Goal: Task Accomplishment & Management: Complete application form

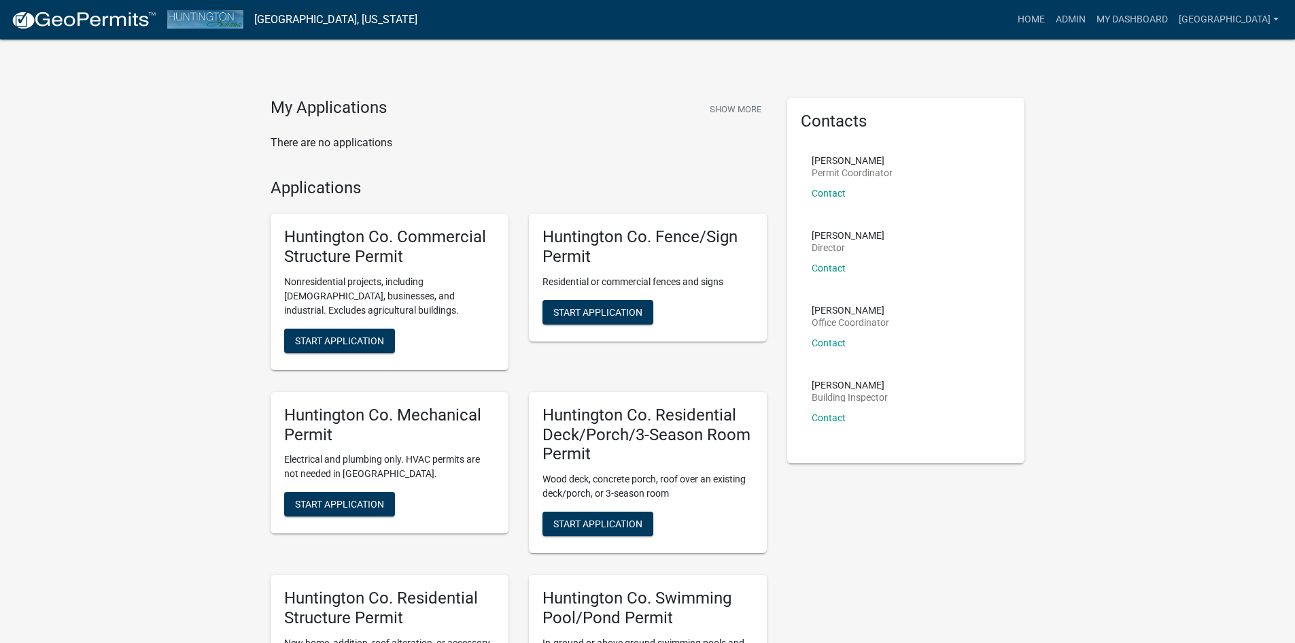
drag, startPoint x: 1240, startPoint y: 0, endPoint x: 163, endPoint y: 222, distance: 1099.2
click at [163, 222] on div "My Applications Show More There are no applications Applications Huntington Co.…" at bounding box center [647, 525] width 1295 height 1051
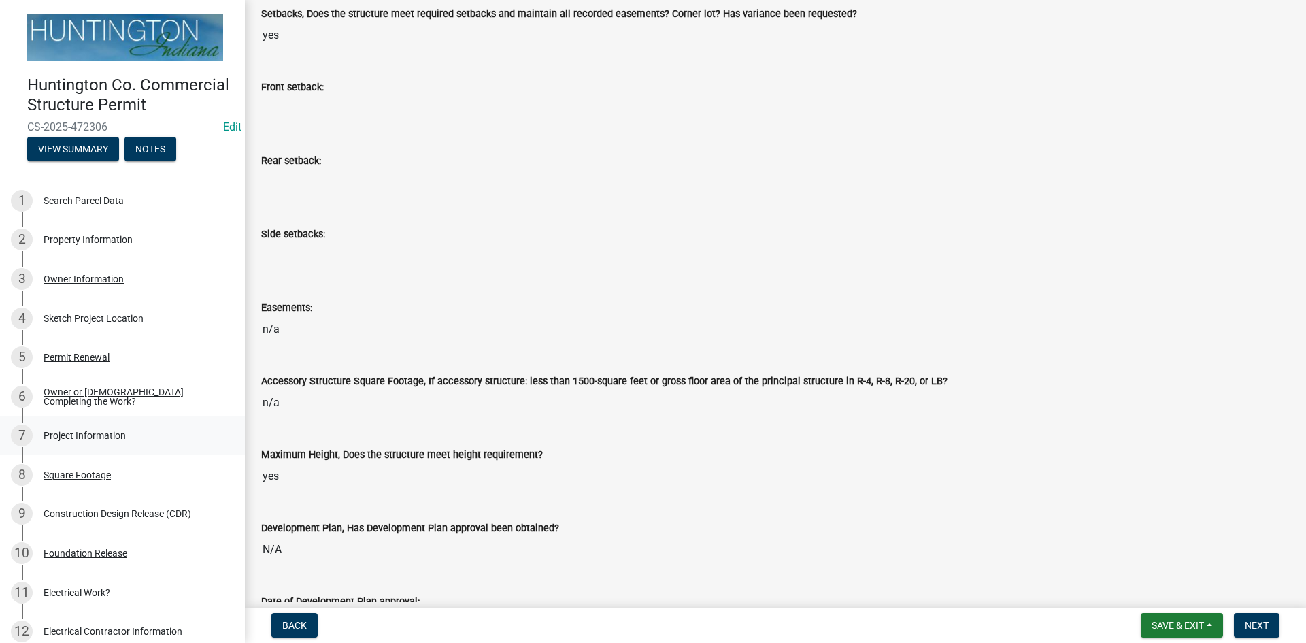
scroll to position [340, 0]
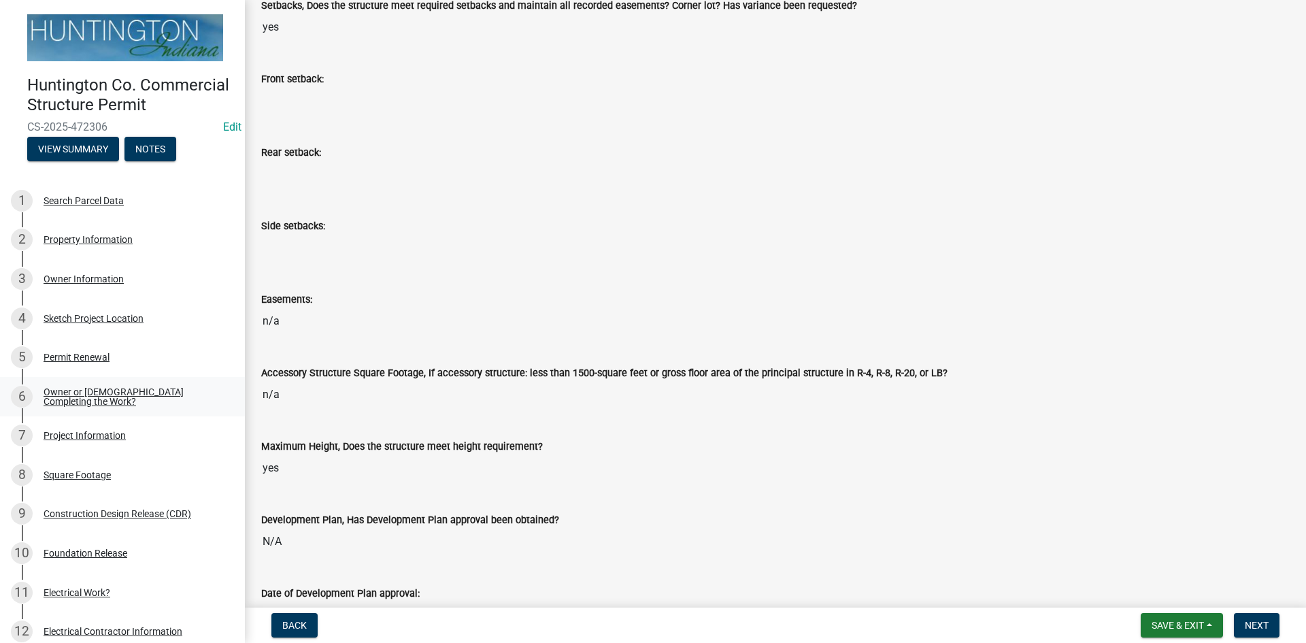
click at [106, 406] on div "Owner or Contractor Completing the Work?" at bounding box center [134, 396] width 180 height 19
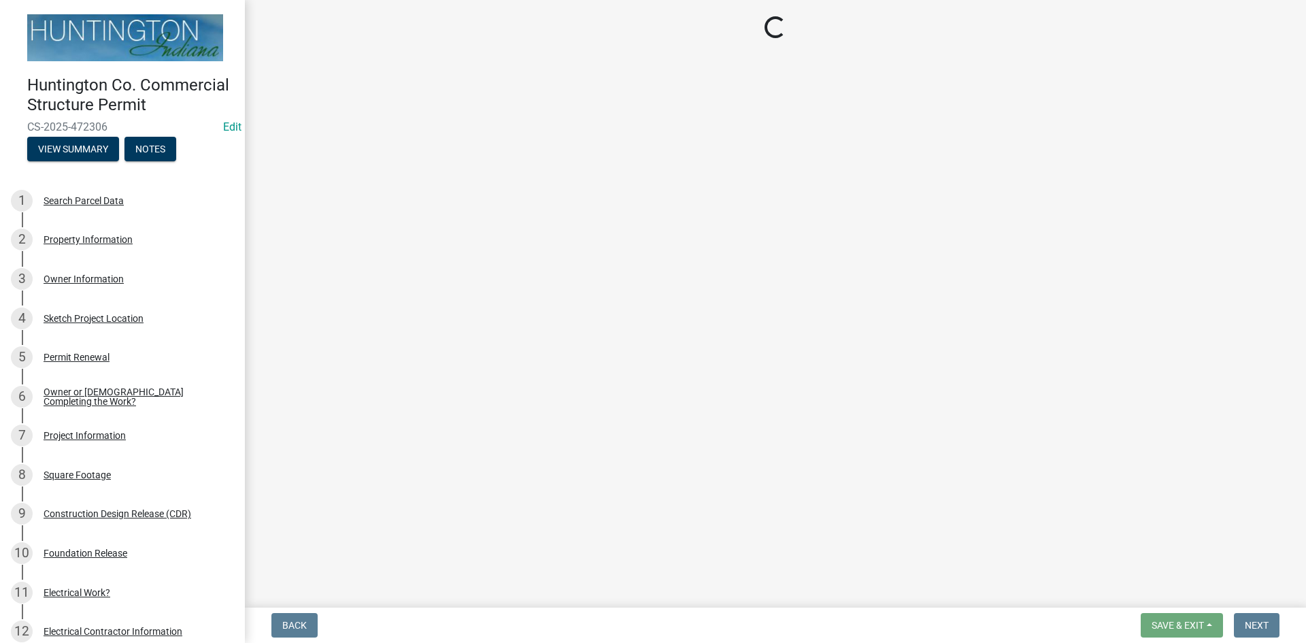
select select "f700c9d7-95a4-4f16-b8c9-1624df795856"
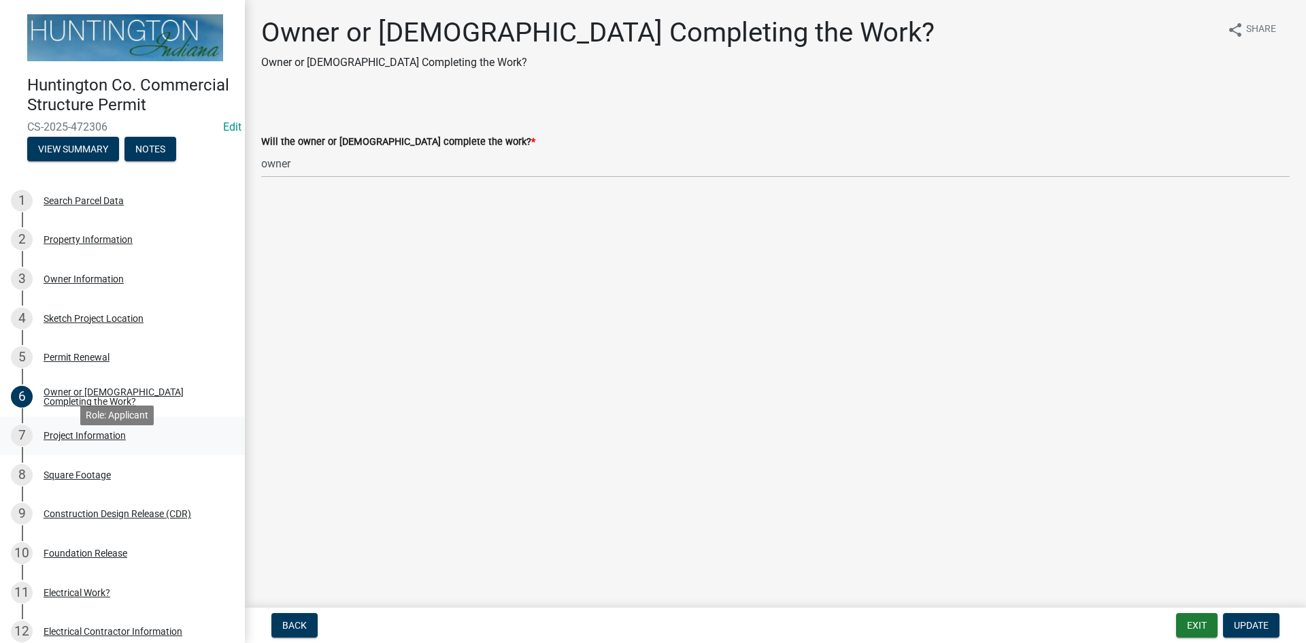
click at [105, 440] on div "Project Information" at bounding box center [85, 435] width 82 height 10
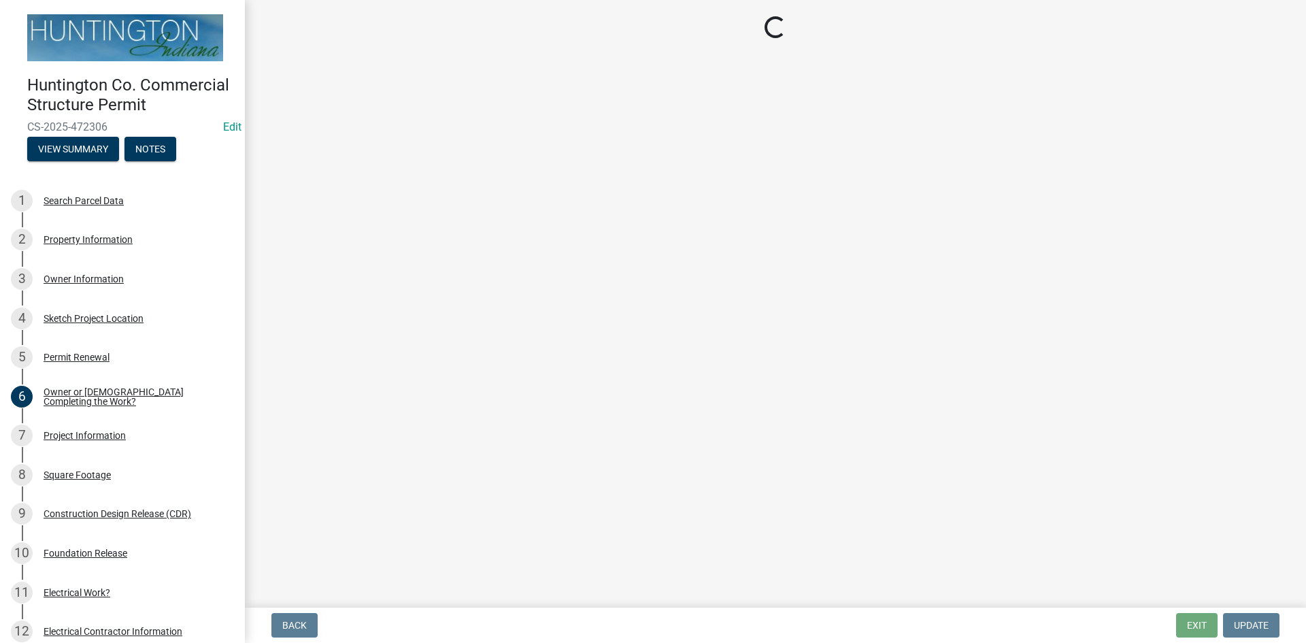
select select "ab485741-d871-4f3b-947d-e1409322cfe5"
select select "2817d3a3-d629-48c9-96d6-3b67e9964fa7"
select select "f1f7dfe8-c2c7-4ad3-b004-570cfea87f6a"
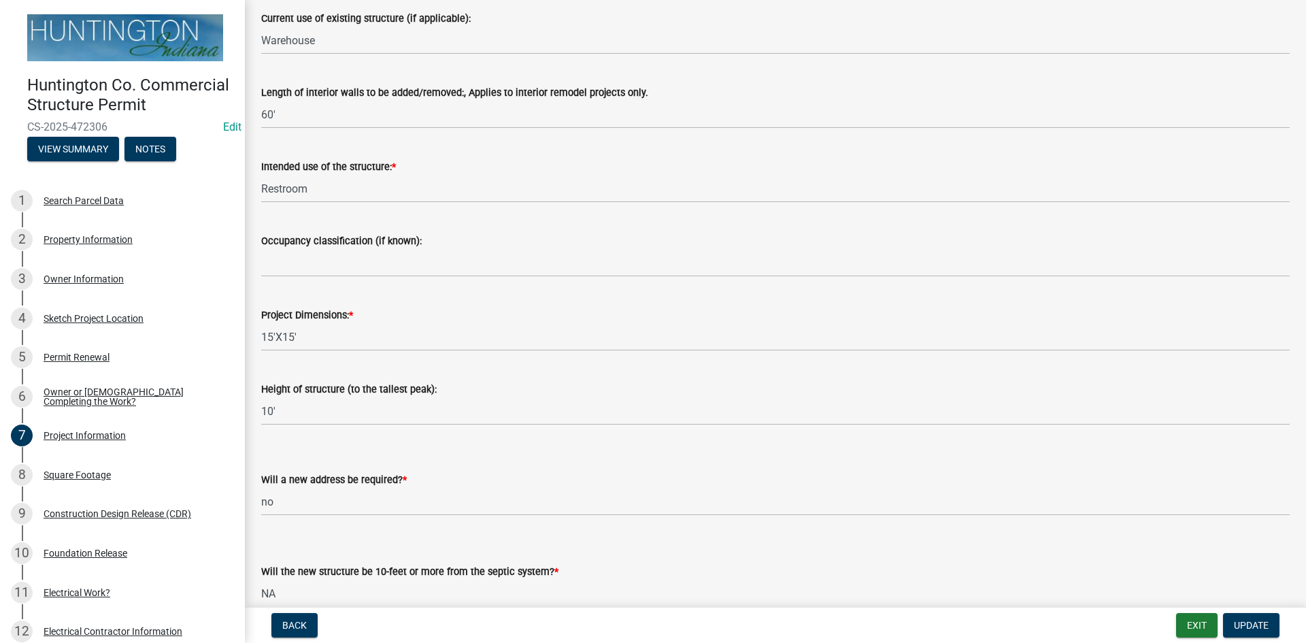
scroll to position [269, 0]
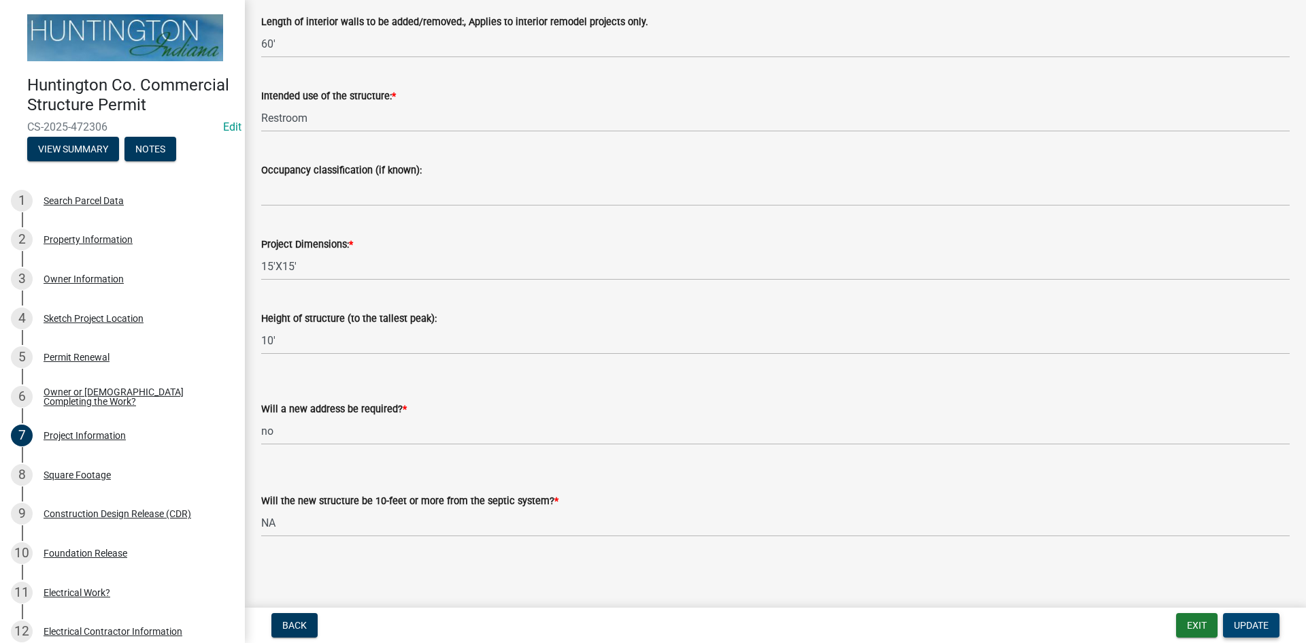
click at [1257, 622] on span "Update" at bounding box center [1251, 624] width 35 height 11
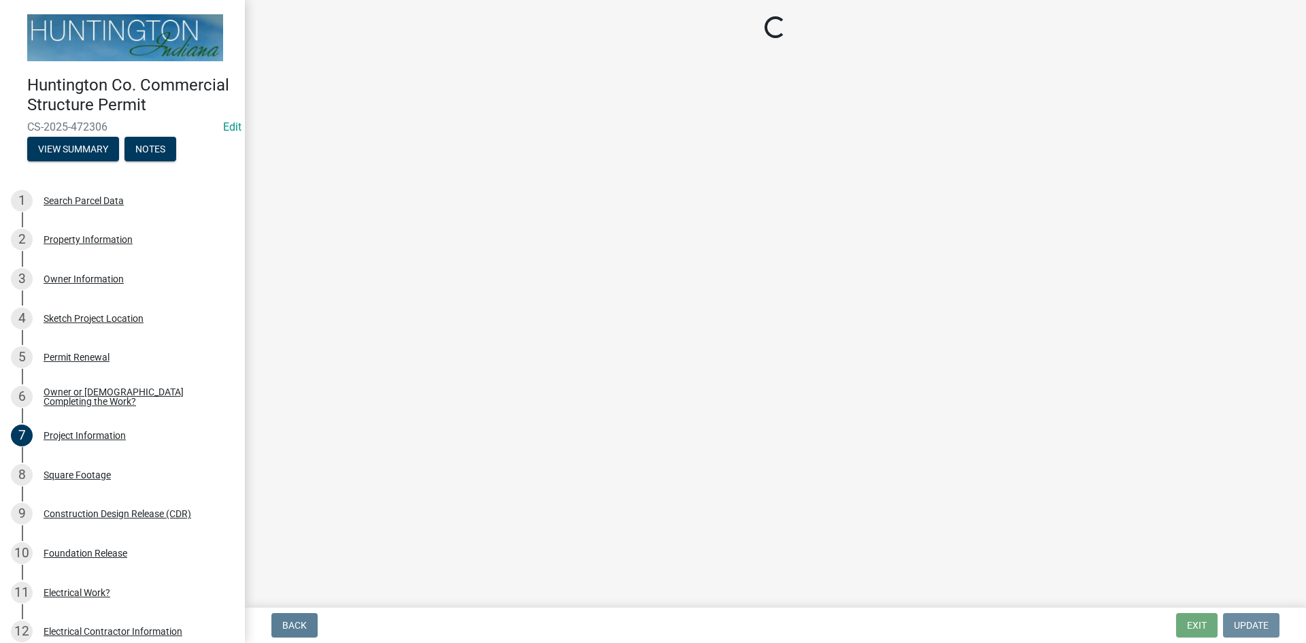
scroll to position [0, 0]
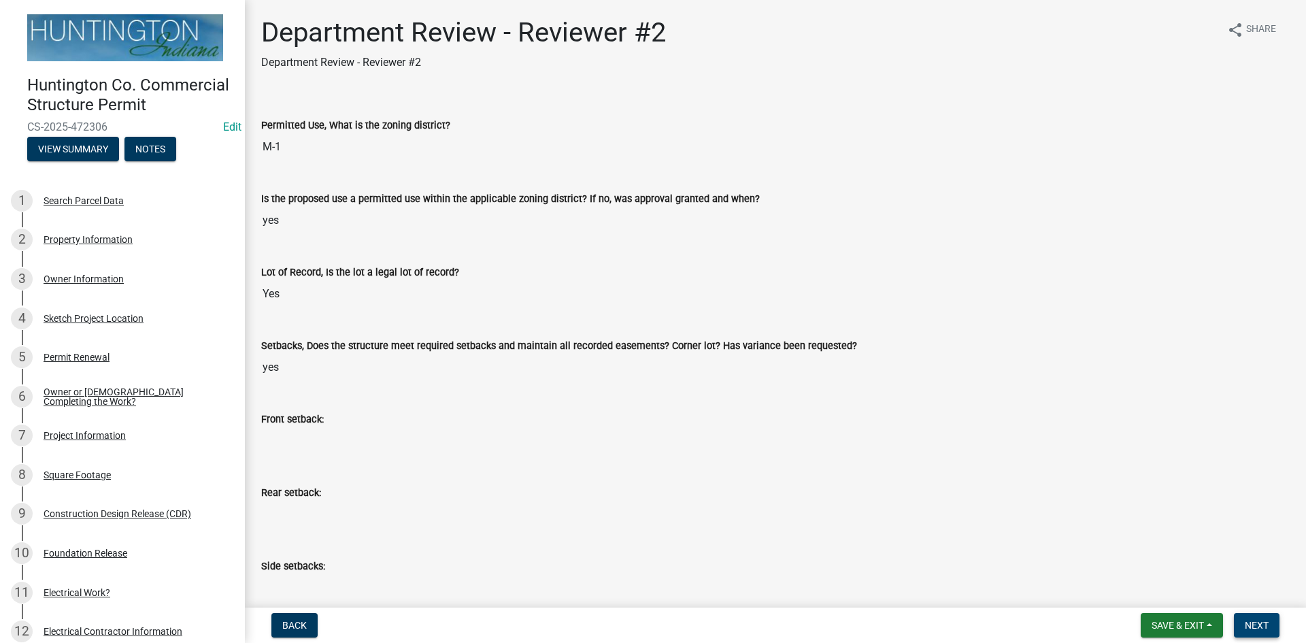
click at [1245, 624] on span "Next" at bounding box center [1256, 624] width 24 height 11
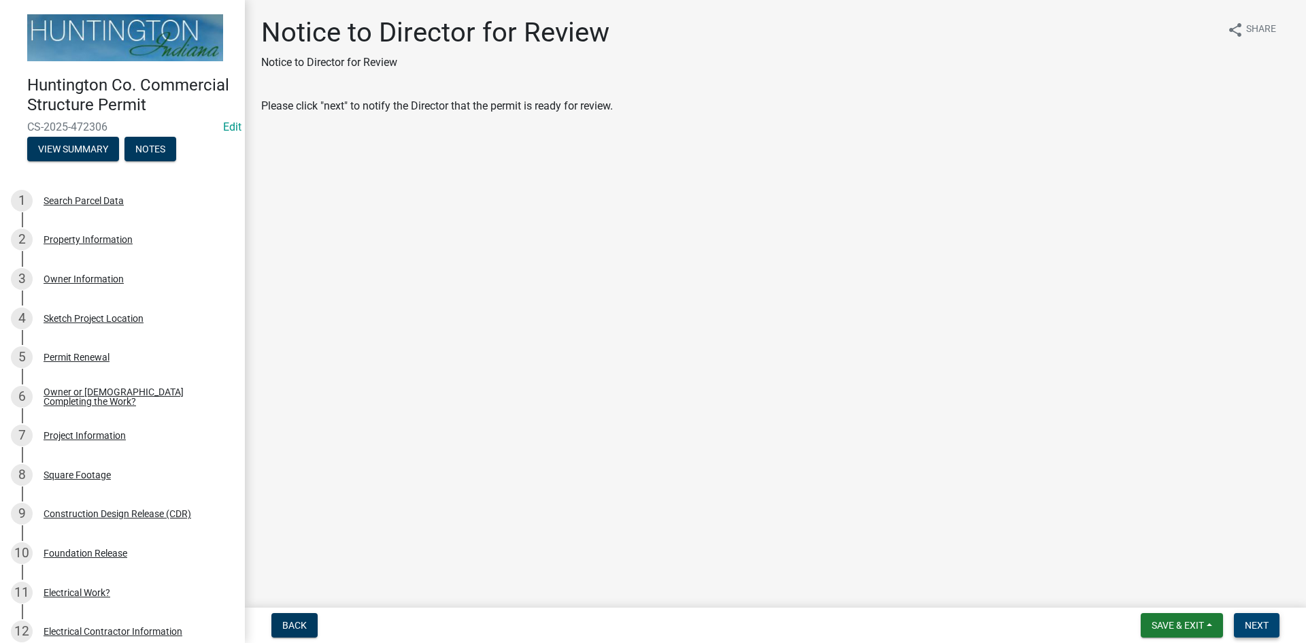
click at [1257, 626] on span "Next" at bounding box center [1256, 624] width 24 height 11
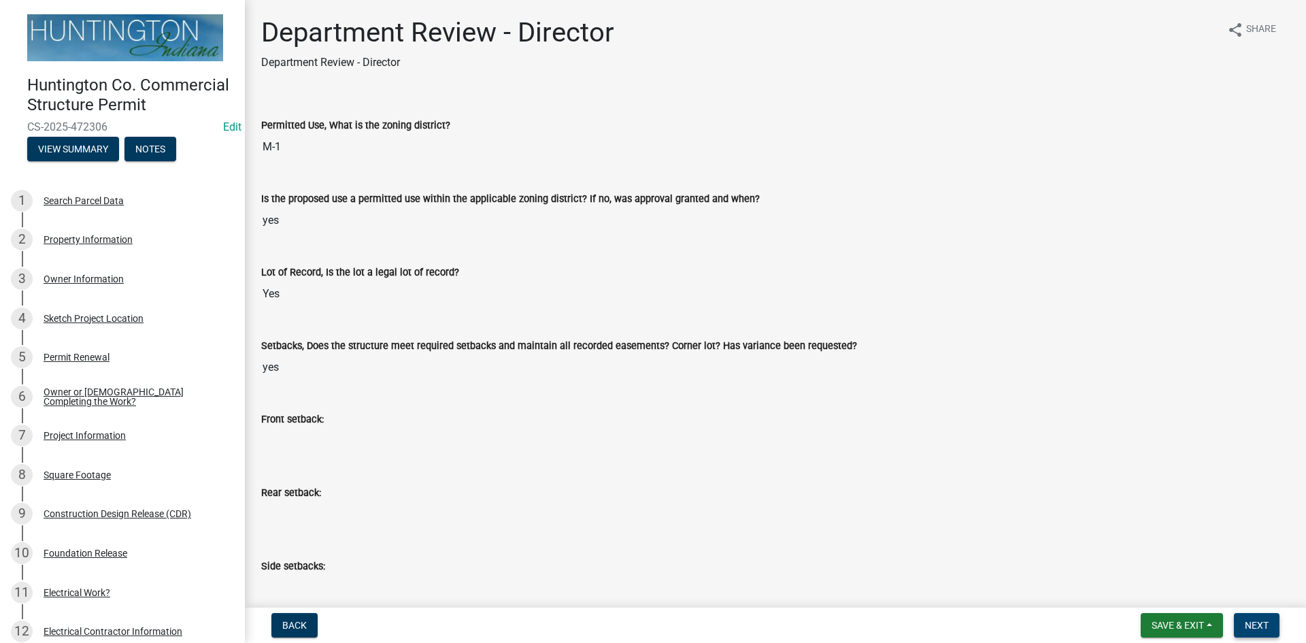
click at [1257, 624] on span "Next" at bounding box center [1256, 624] width 24 height 11
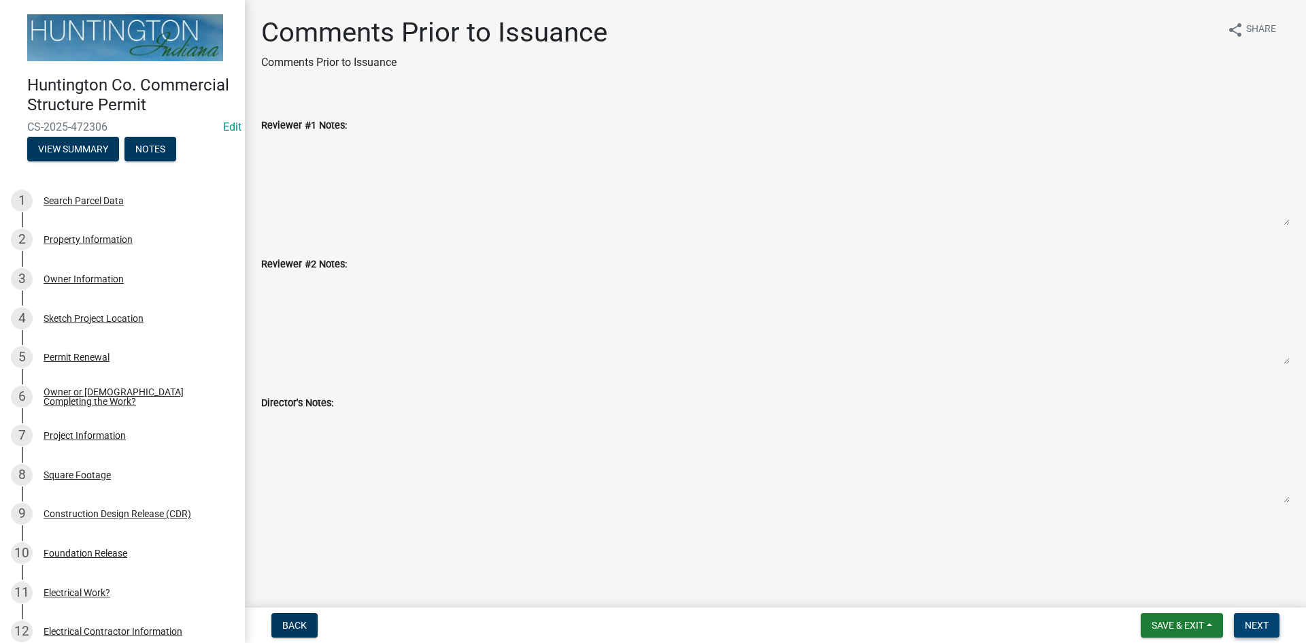
click at [1259, 625] on span "Next" at bounding box center [1256, 624] width 24 height 11
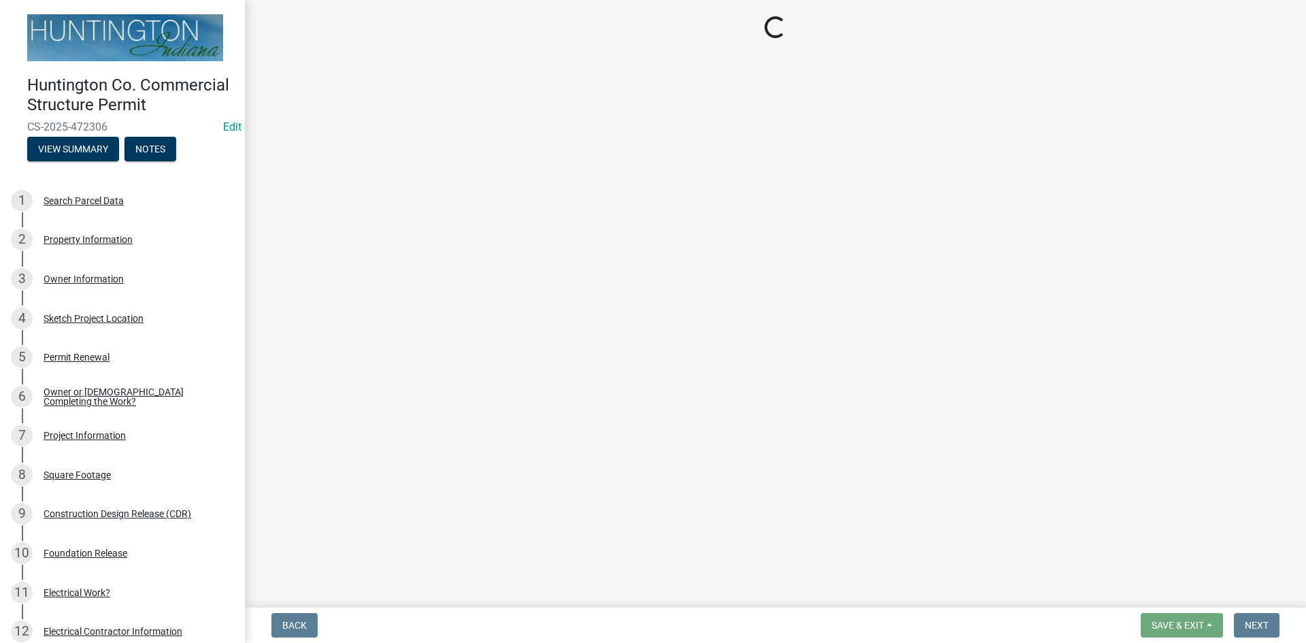
select select "3: 3"
